Goal: Task Accomplishment & Management: Manage account settings

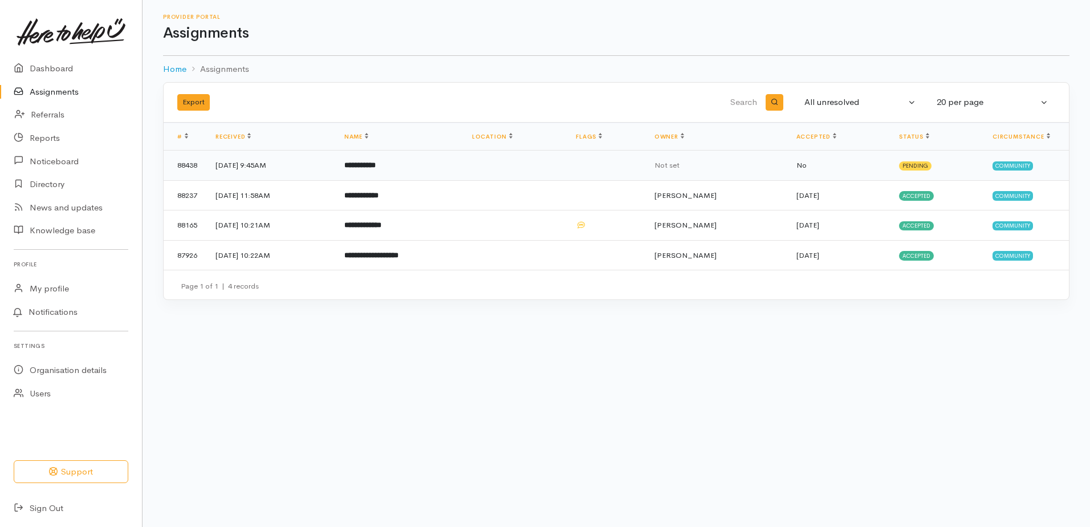
click at [376, 166] on b "**********" at bounding box center [359, 164] width 31 height 7
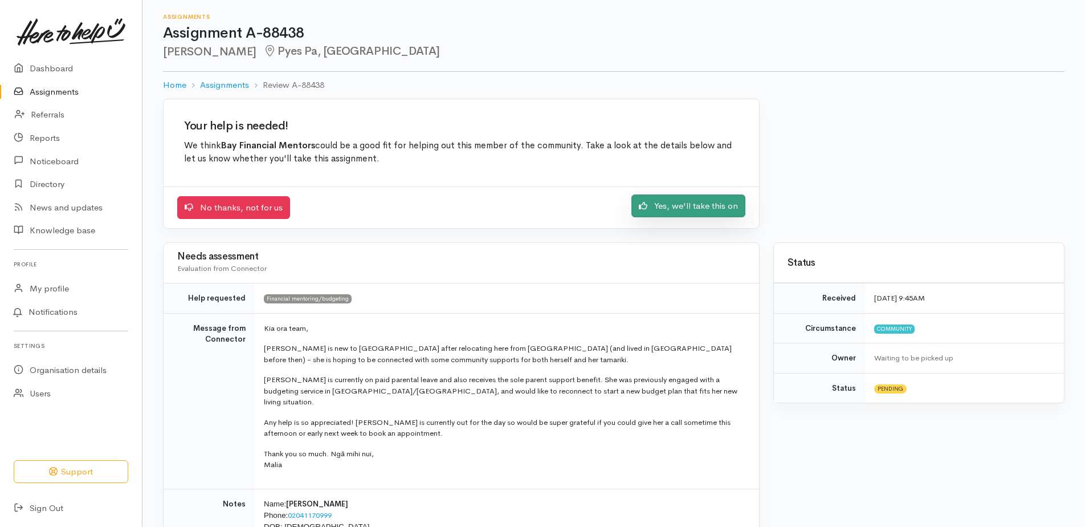
click at [705, 200] on link "Yes, we'll take this on" at bounding box center [689, 205] width 114 height 23
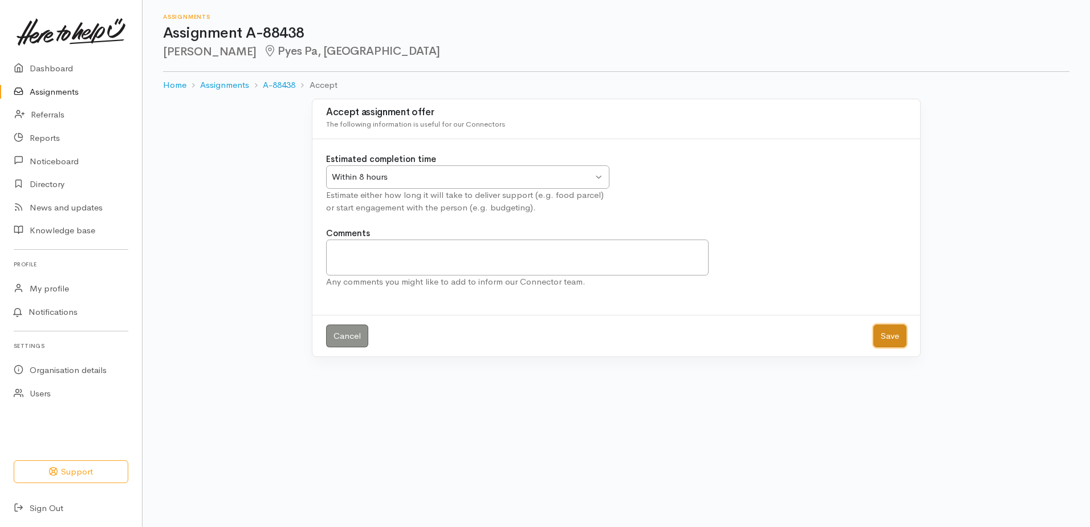
click at [890, 338] on button "Save" at bounding box center [889, 335] width 33 height 23
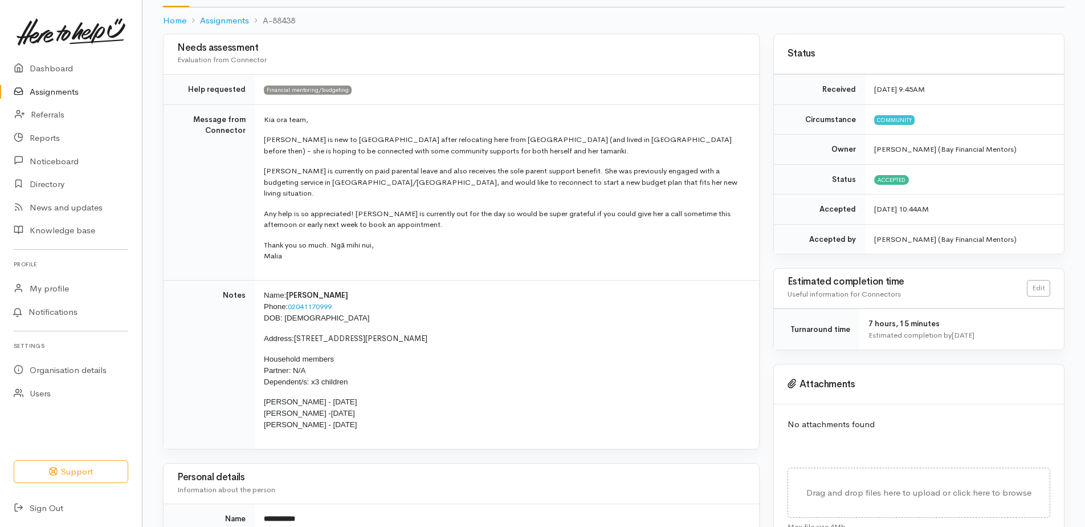
scroll to position [114, 0]
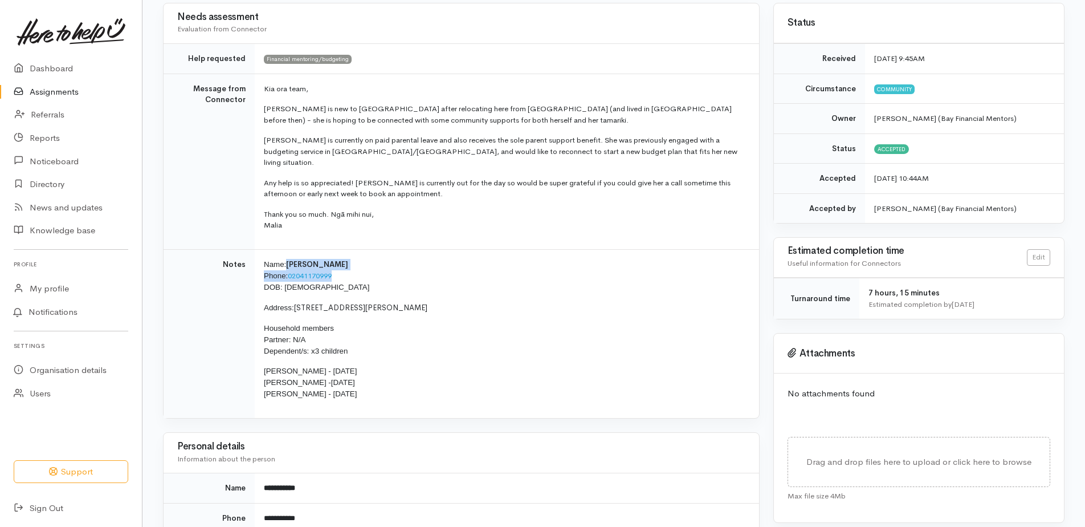
drag, startPoint x: 288, startPoint y: 252, endPoint x: 376, endPoint y: 263, distance: 88.0
click at [376, 263] on p "Name: [PERSON_NAME] Phone: [PHONE_NUMBER] DOB: [DEMOGRAPHIC_DATA]" at bounding box center [505, 276] width 482 height 34
copy p "[PERSON_NAME] Phone: [PHONE_NUMBER]"
click at [401, 259] on p "Name: [PERSON_NAME] Phone: [PHONE_NUMBER] DOB: [DEMOGRAPHIC_DATA]" at bounding box center [505, 276] width 482 height 34
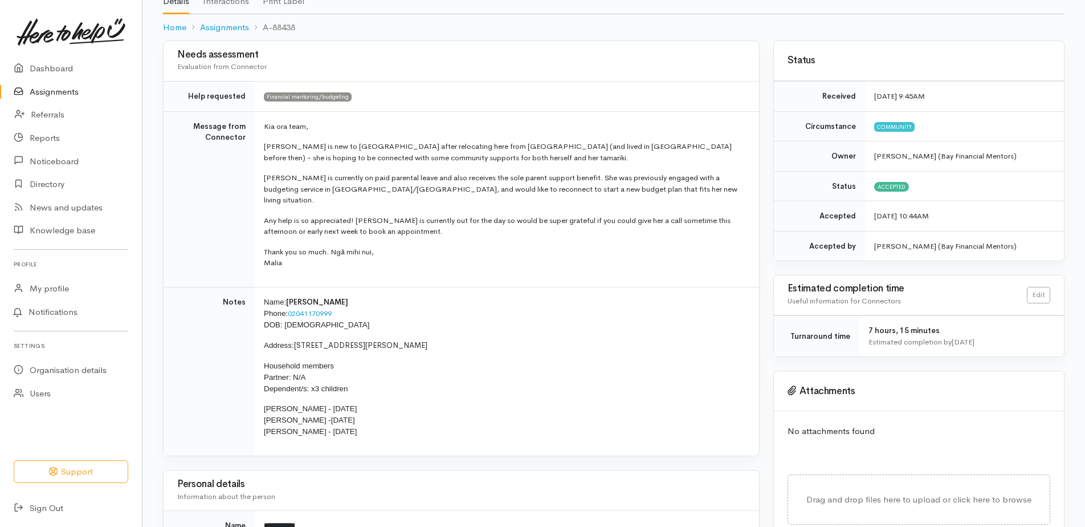
scroll to position [0, 0]
